Goal: Complete application form

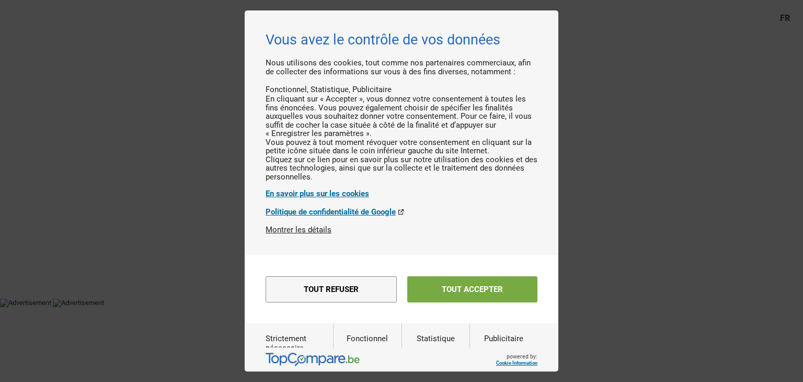
click at [478, 302] on button "Tout accepter" at bounding box center [472, 289] width 130 height 26
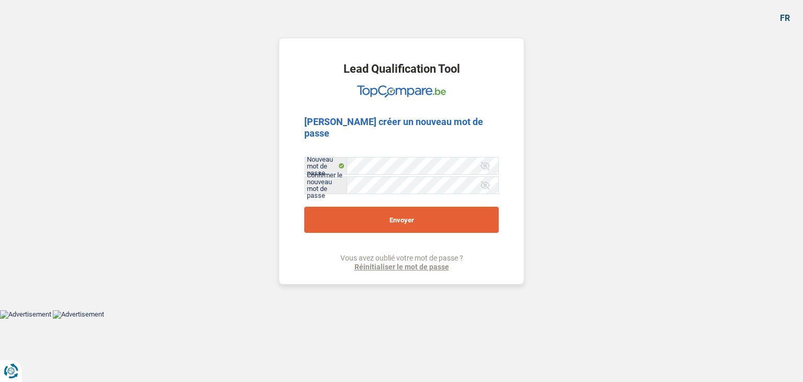
click at [488, 206] on button "Envoyer" at bounding box center [401, 219] width 194 height 26
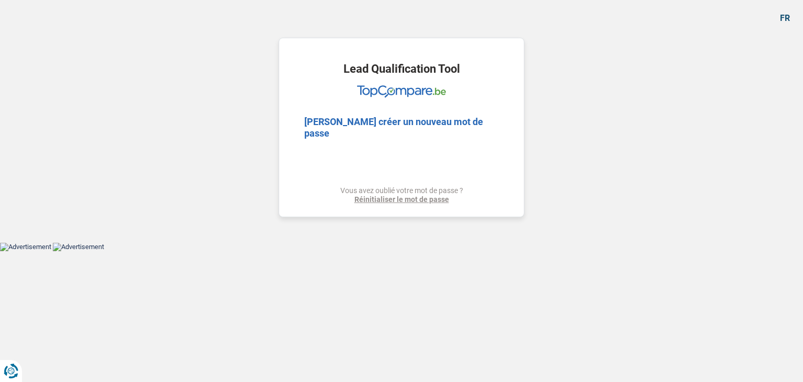
select select "other"
select select "48"
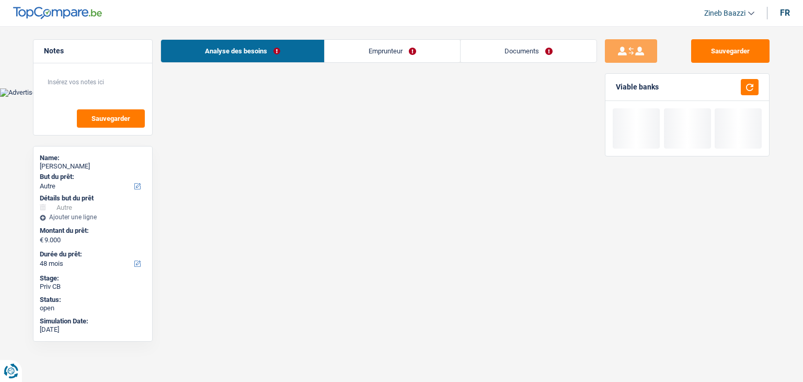
select select "other"
select select "48"
select select "worker"
select select "netSalary"
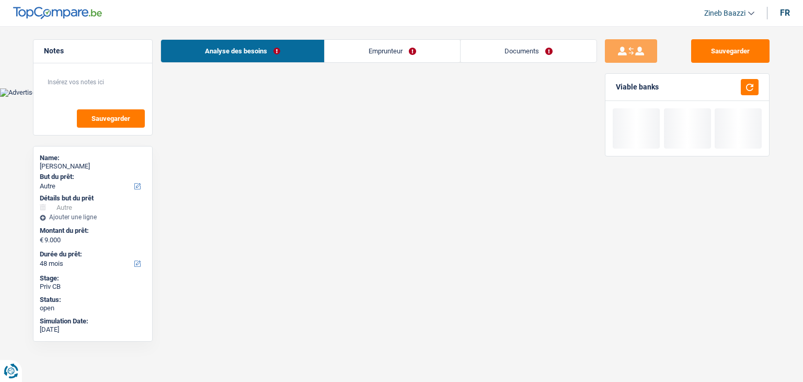
select select "ownerWithMortgage"
select select "other"
select select "48"
